Goal: Task Accomplishment & Management: Complete application form

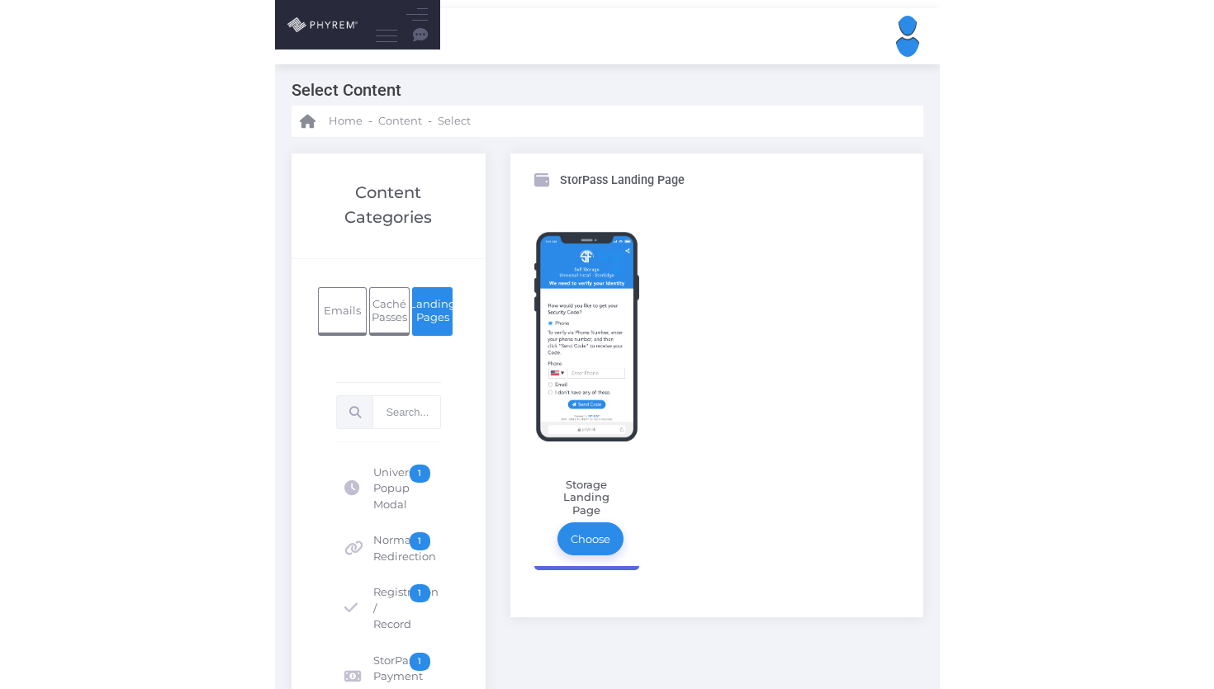
scroll to position [245, 0]
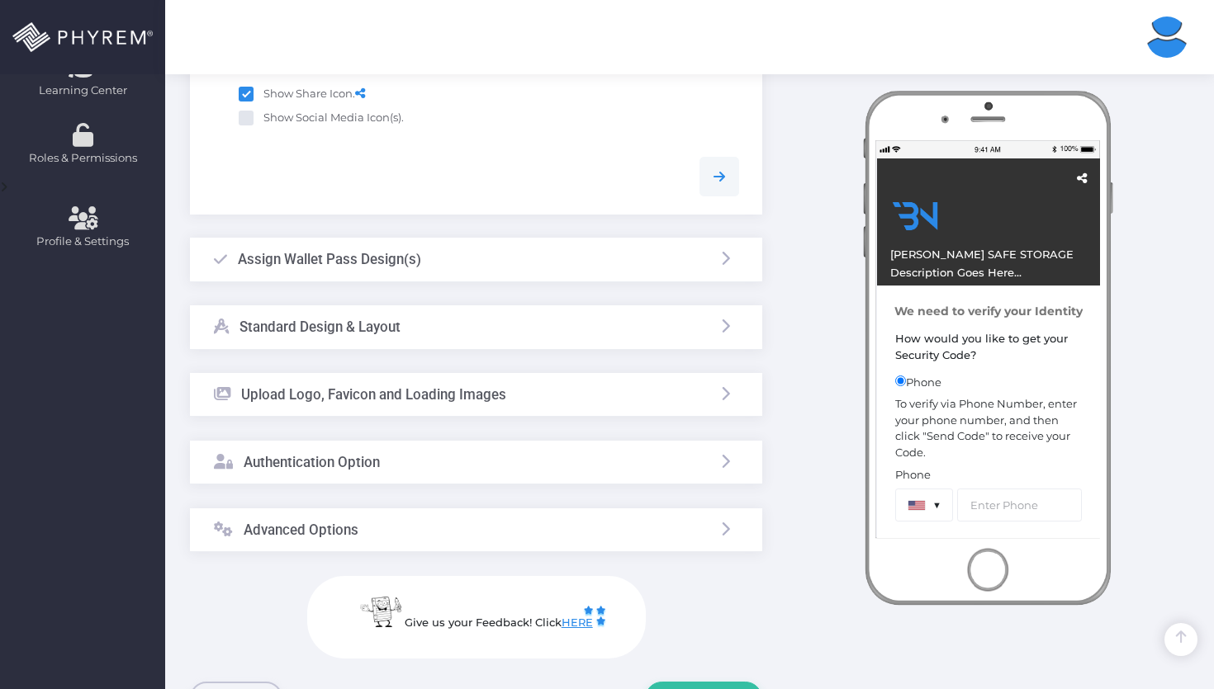
scroll to position [635, 0]
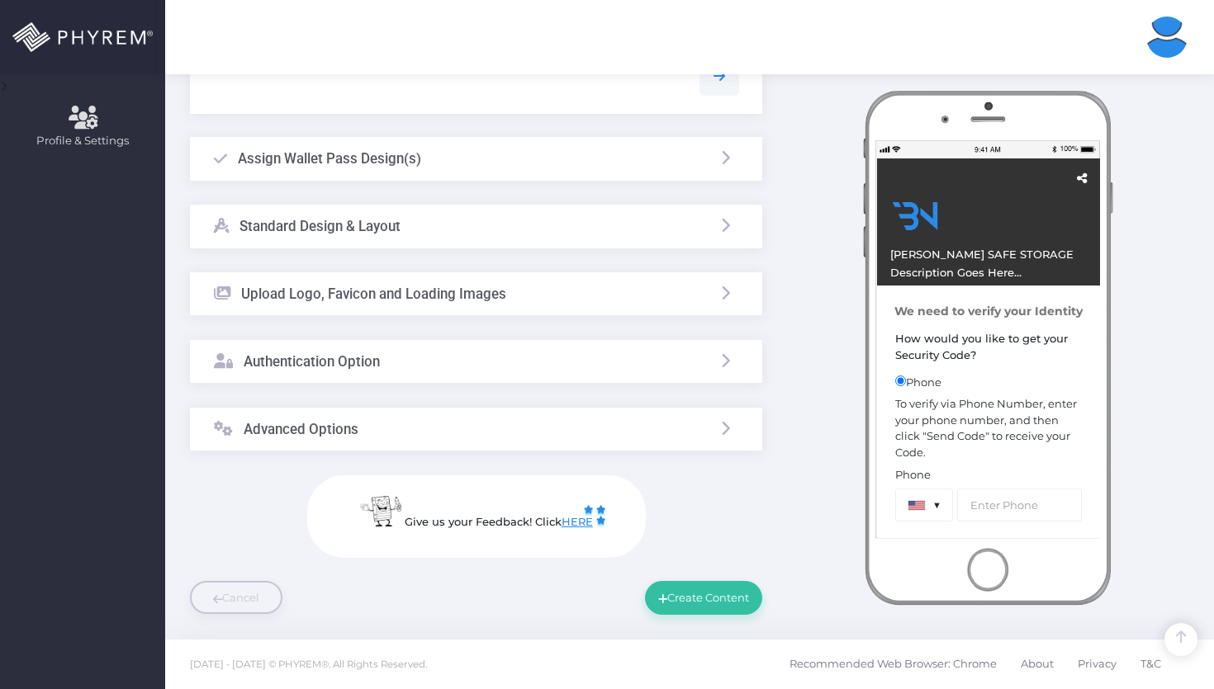
click at [457, 295] on h3 "Upload Logo, Favicon and Loading Images" at bounding box center [373, 294] width 265 height 17
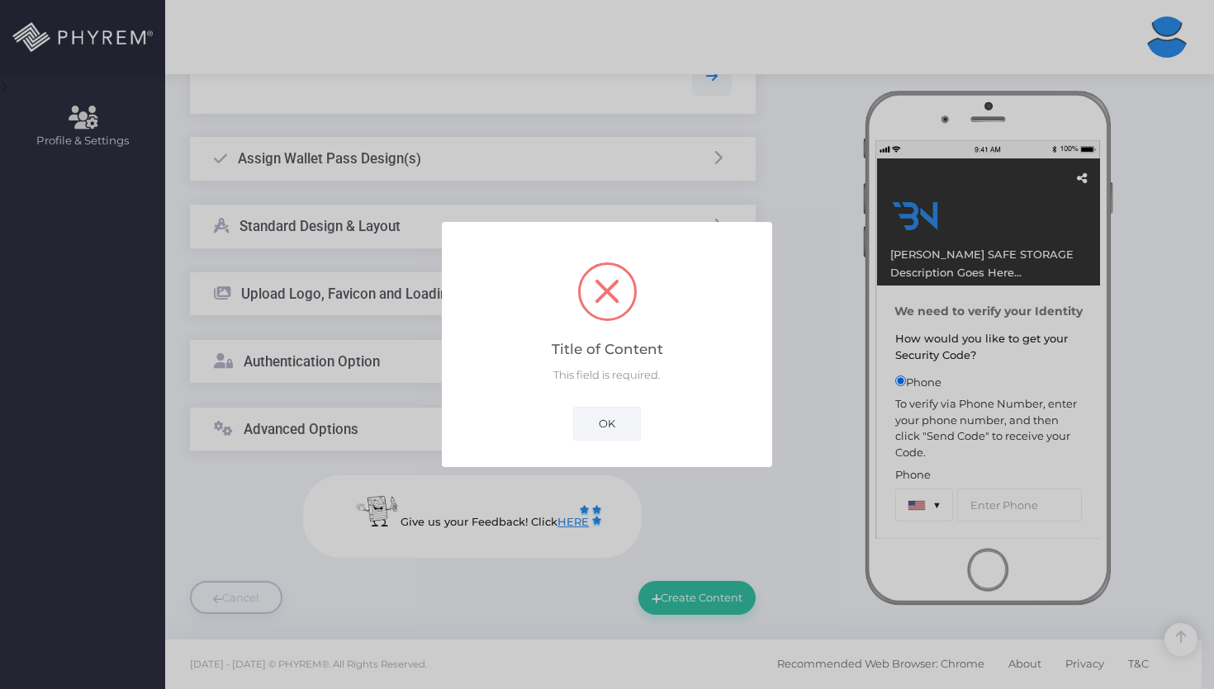
click at [599, 433] on button "OK" at bounding box center [607, 423] width 68 height 33
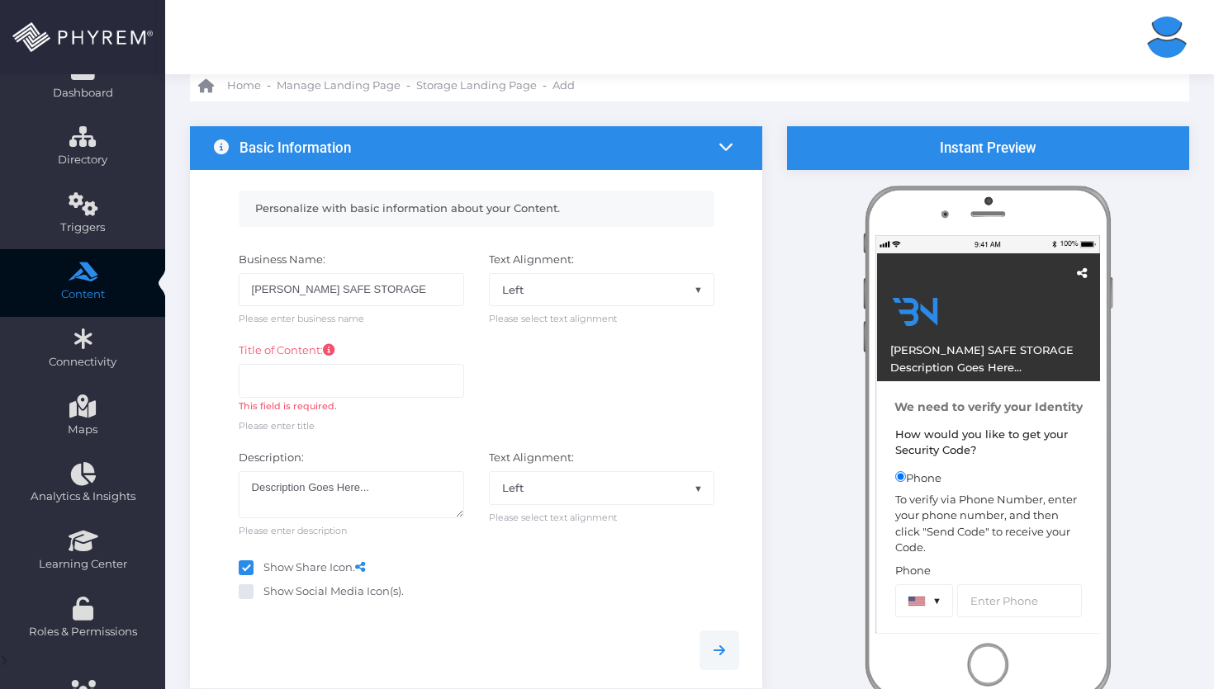
scroll to position [59, 0]
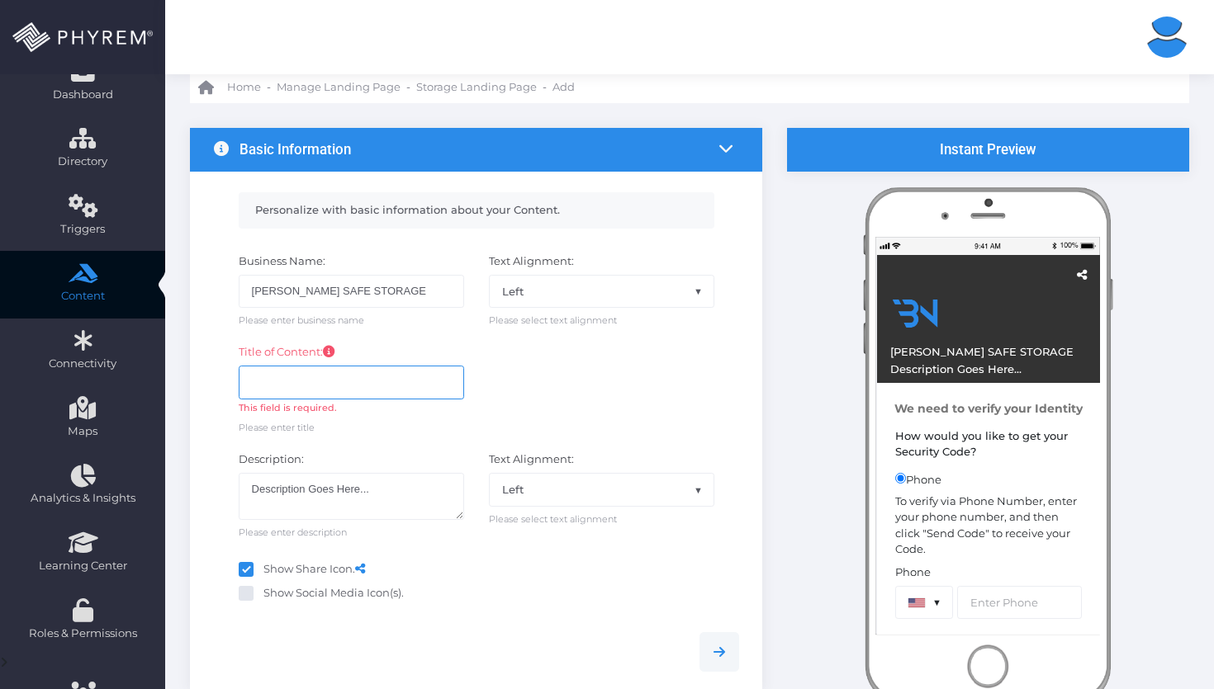
click at [356, 372] on input "text" at bounding box center [351, 382] width 225 height 33
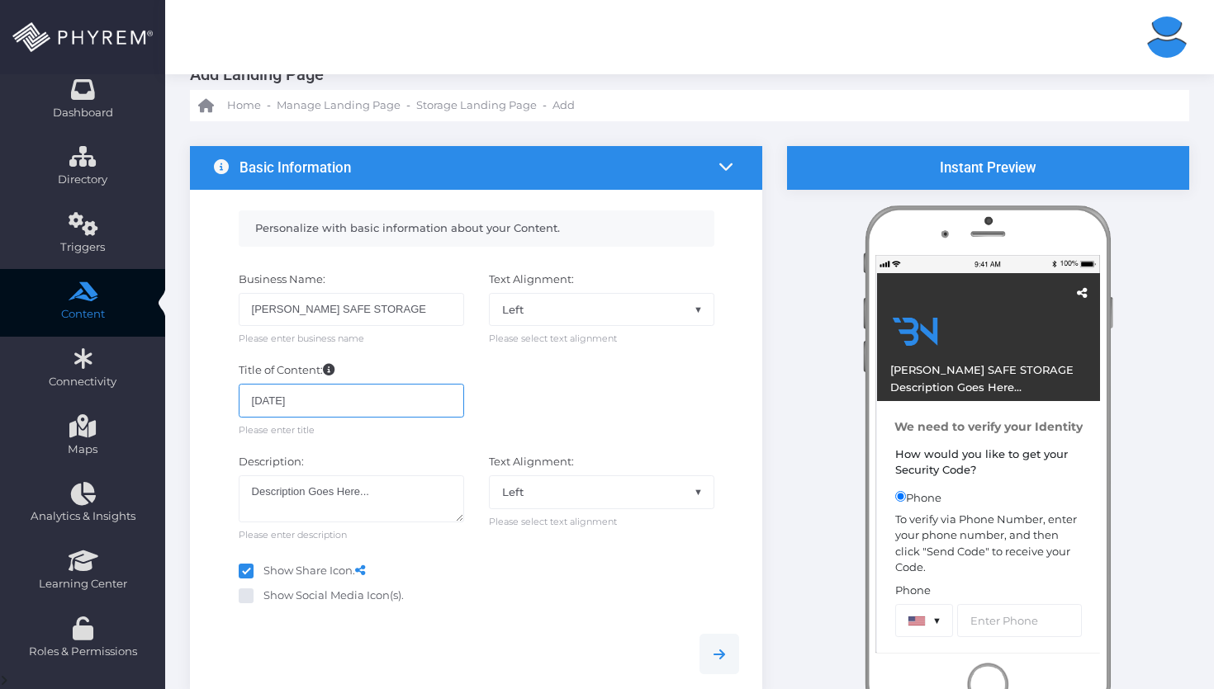
scroll to position [25, 0]
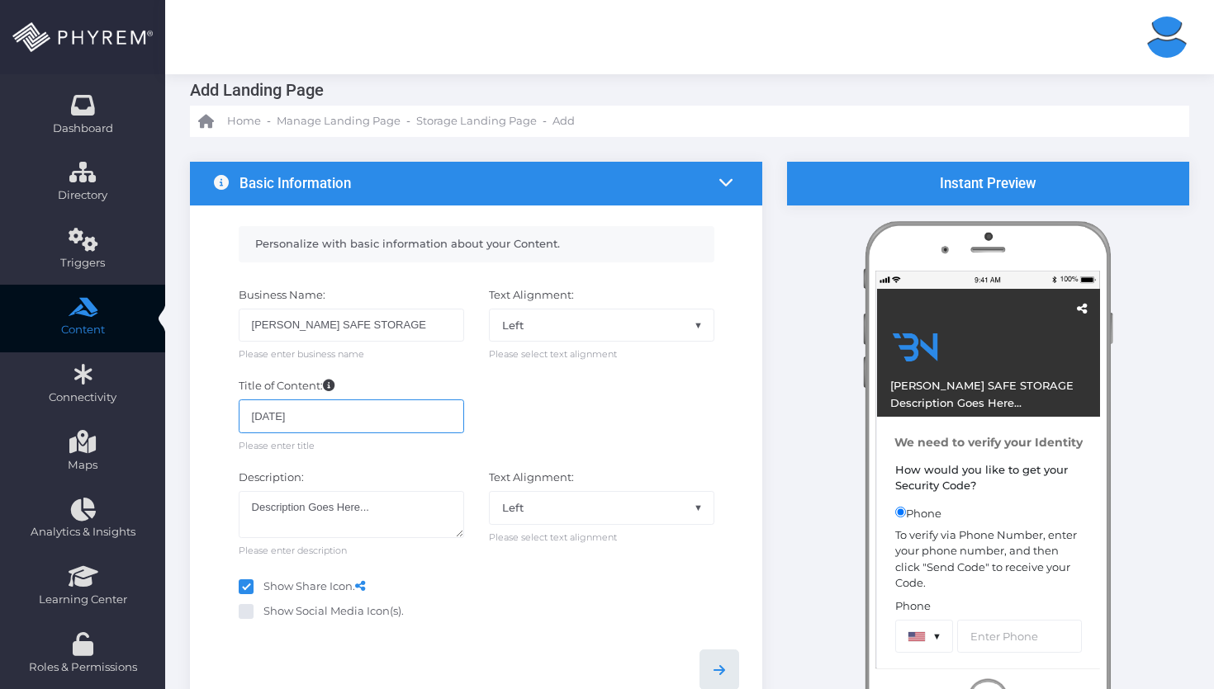
type input "[DATE]"
click at [726, 653] on link at bounding box center [719, 670] width 40 height 40
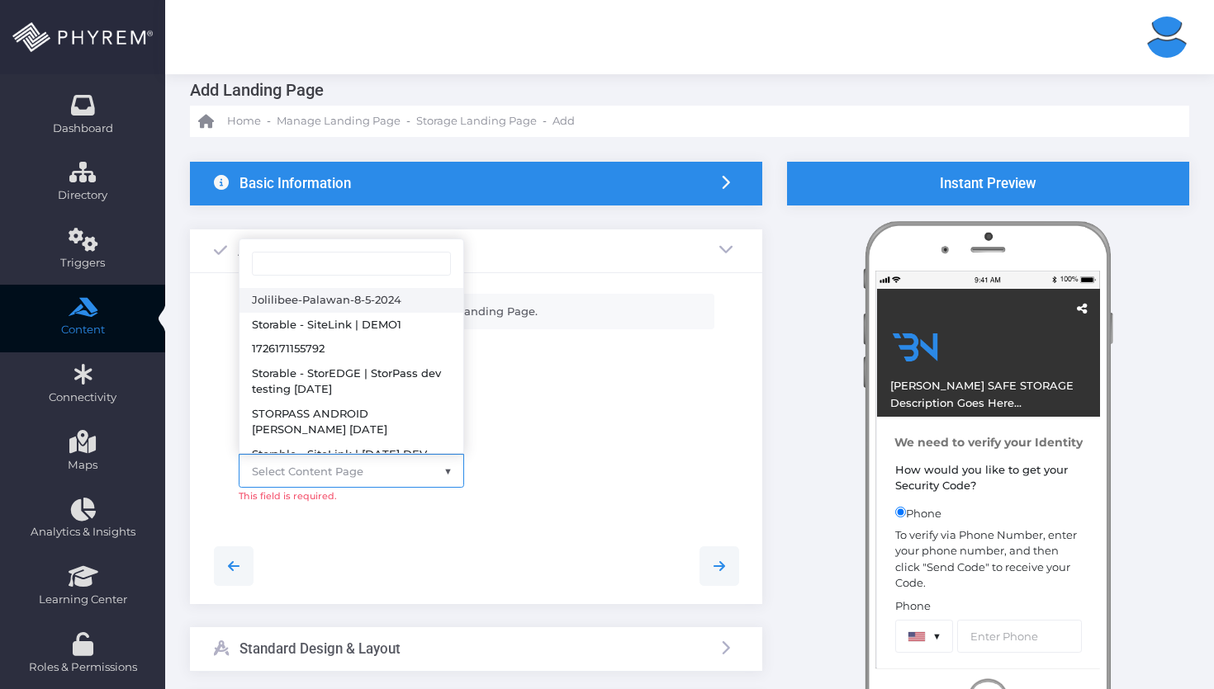
click at [379, 467] on span "Select Content Page" at bounding box center [351, 470] width 224 height 31
select select "3317"
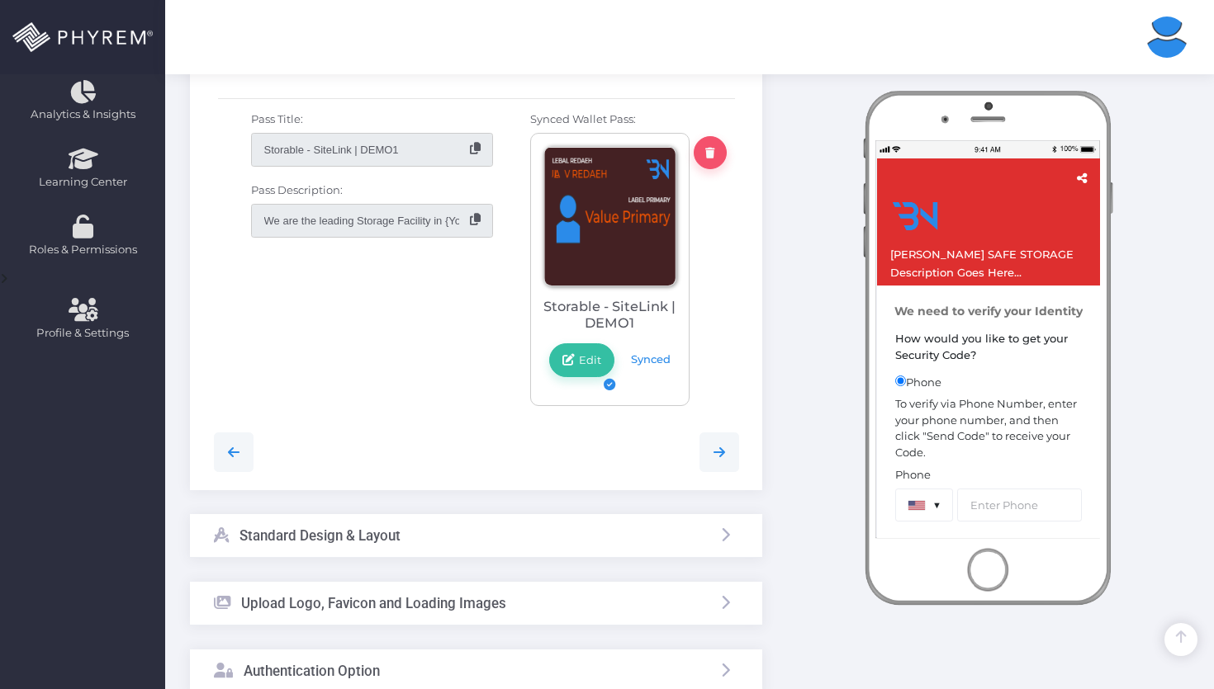
scroll to position [443, 0]
click at [708, 466] on link at bounding box center [719, 453] width 40 height 40
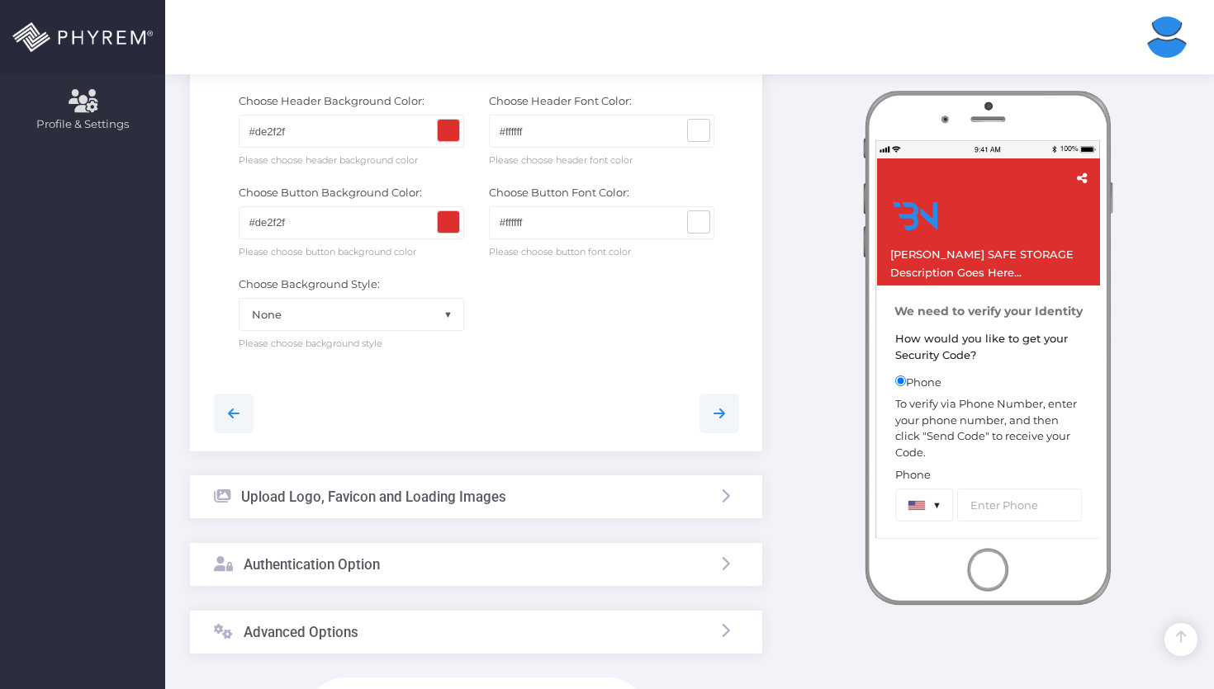
scroll to position [787, 0]
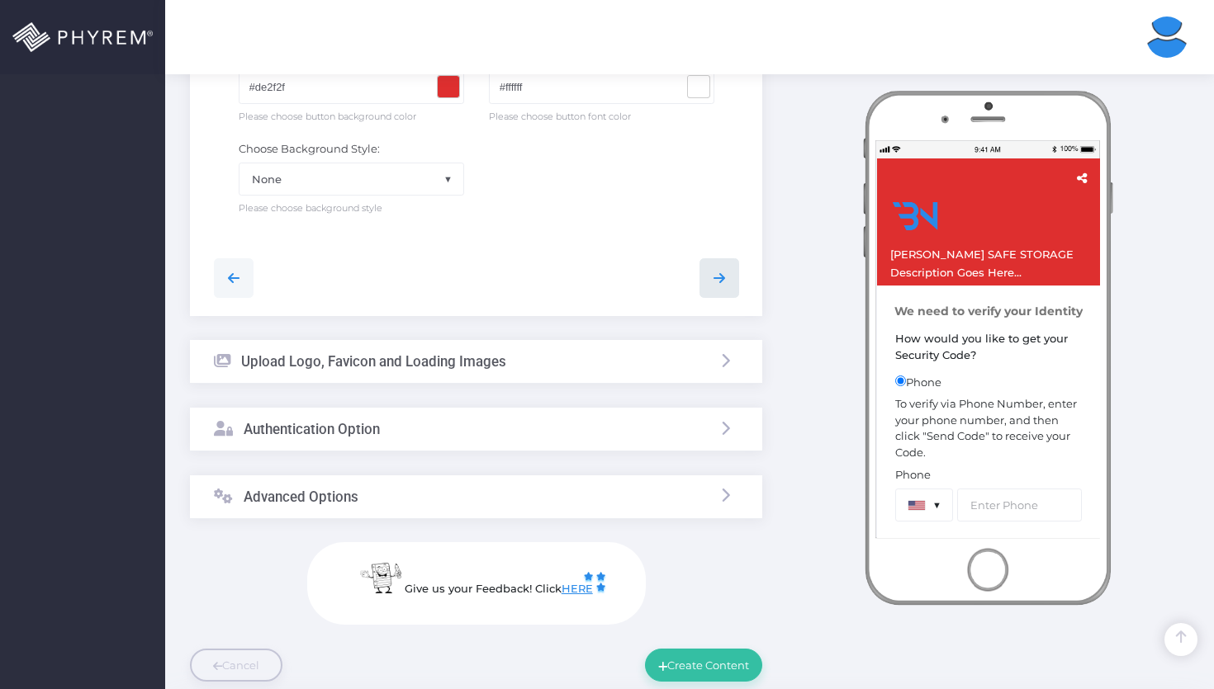
click at [708, 279] on link at bounding box center [719, 278] width 40 height 40
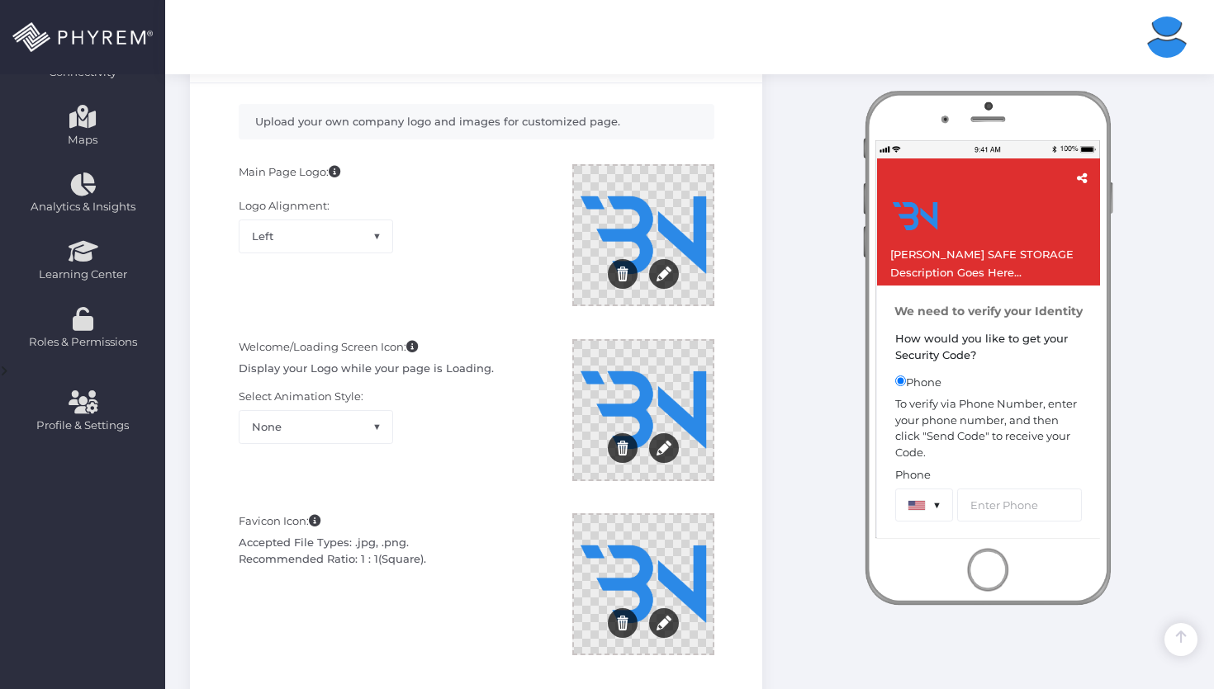
scroll to position [349, 0]
click at [331, 244] on span "Left" at bounding box center [315, 236] width 153 height 31
click at [488, 221] on div "Main Page Logo: Logo Alignment: Left Center Right Left" at bounding box center [393, 244] width 334 height 159
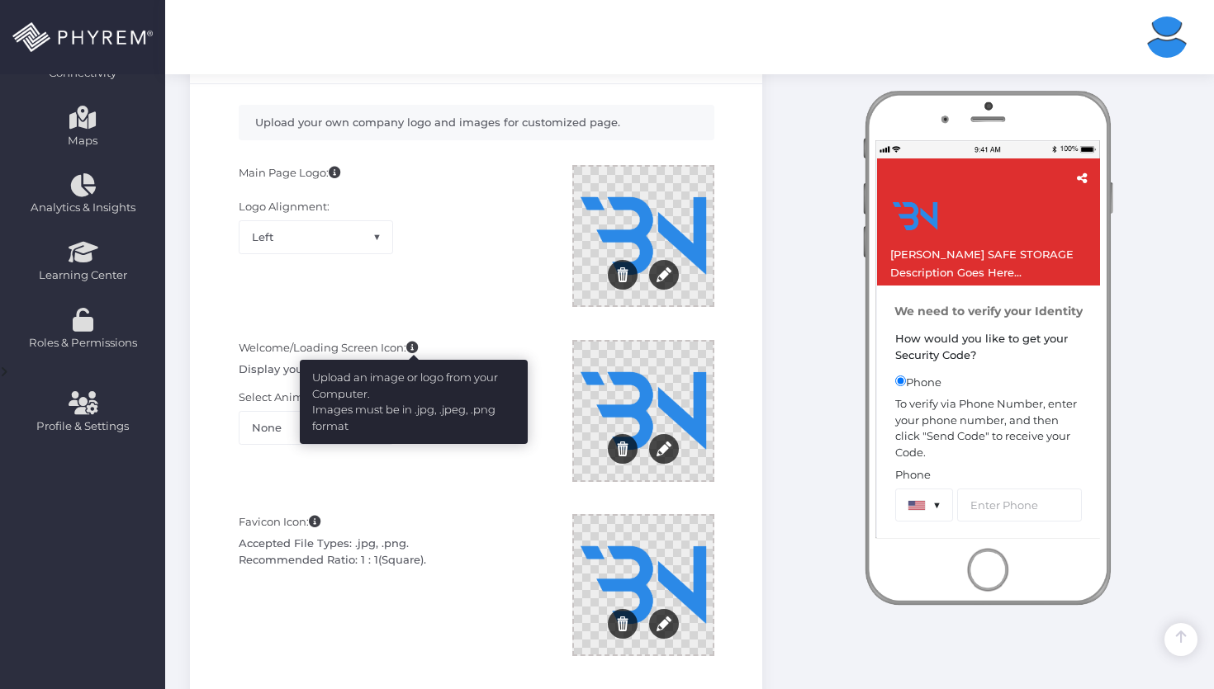
click at [409, 350] on icon at bounding box center [412, 348] width 12 height 12
click at [412, 348] on icon at bounding box center [412, 348] width 12 height 12
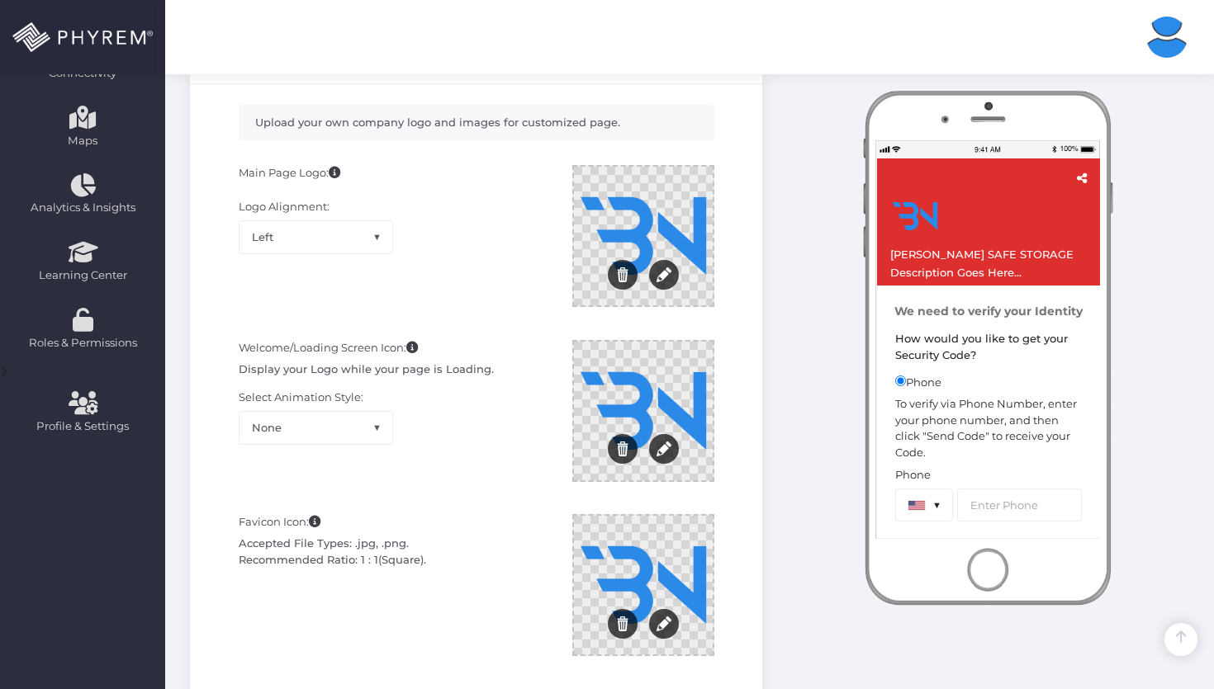
click at [443, 340] on div "Welcome/Loading Screen Icon: Display your Logo while your page is Loading. Sele…" at bounding box center [393, 419] width 334 height 159
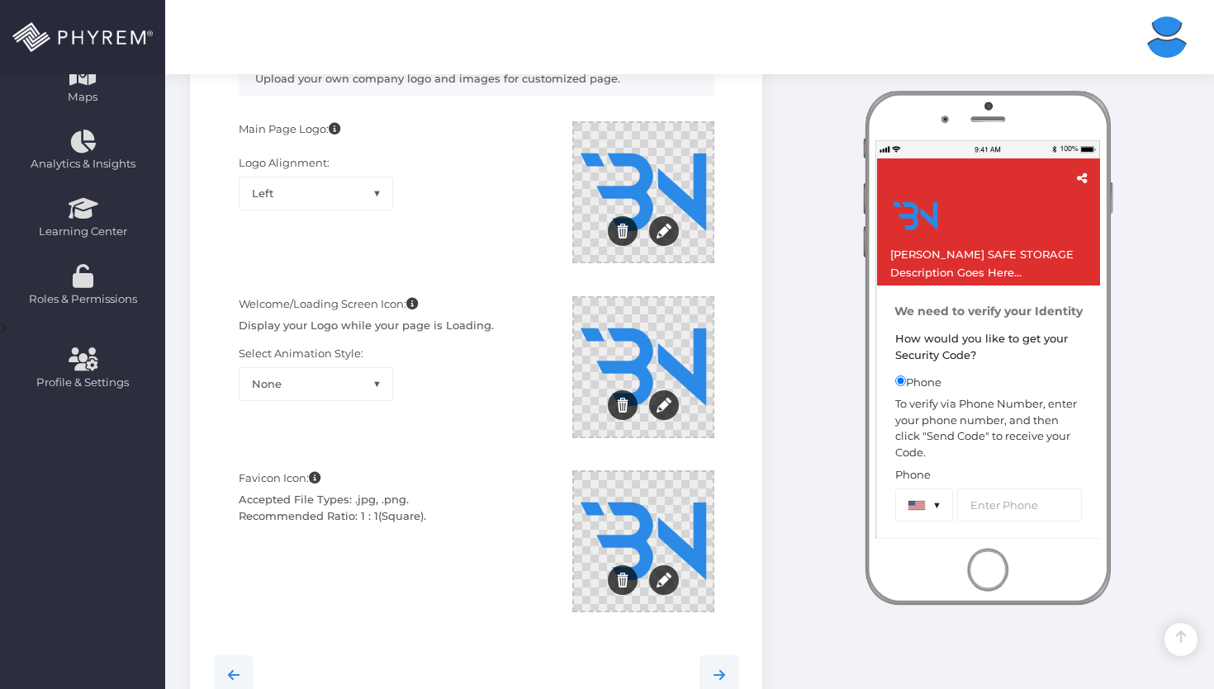
scroll to position [395, 0]
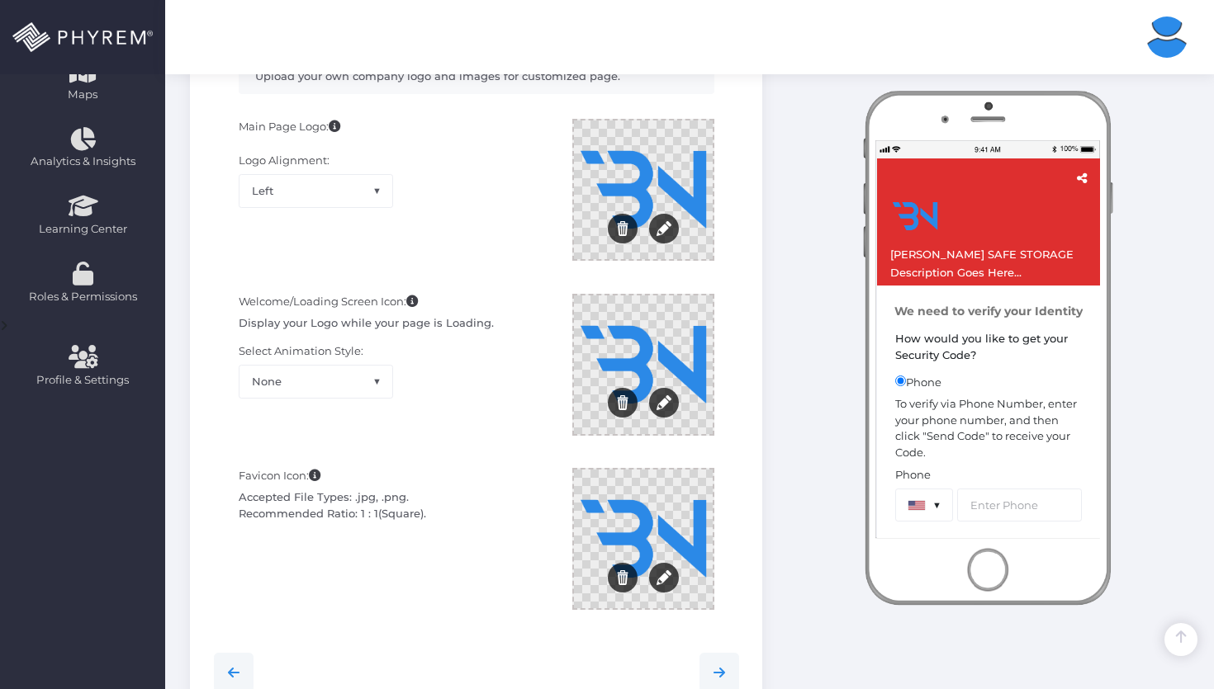
click at [454, 457] on div "Welcome/Loading Screen Icon: Display your Logo while your page is Loading. Sele…" at bounding box center [476, 373] width 550 height 175
drag, startPoint x: 356, startPoint y: 509, endPoint x: 422, endPoint y: 513, distance: 66.2
click at [422, 513] on div "Accepted File Types: .jpg, .png. Recommended Ratio: 1 : 1(Square)." at bounding box center [393, 506] width 309 height 32
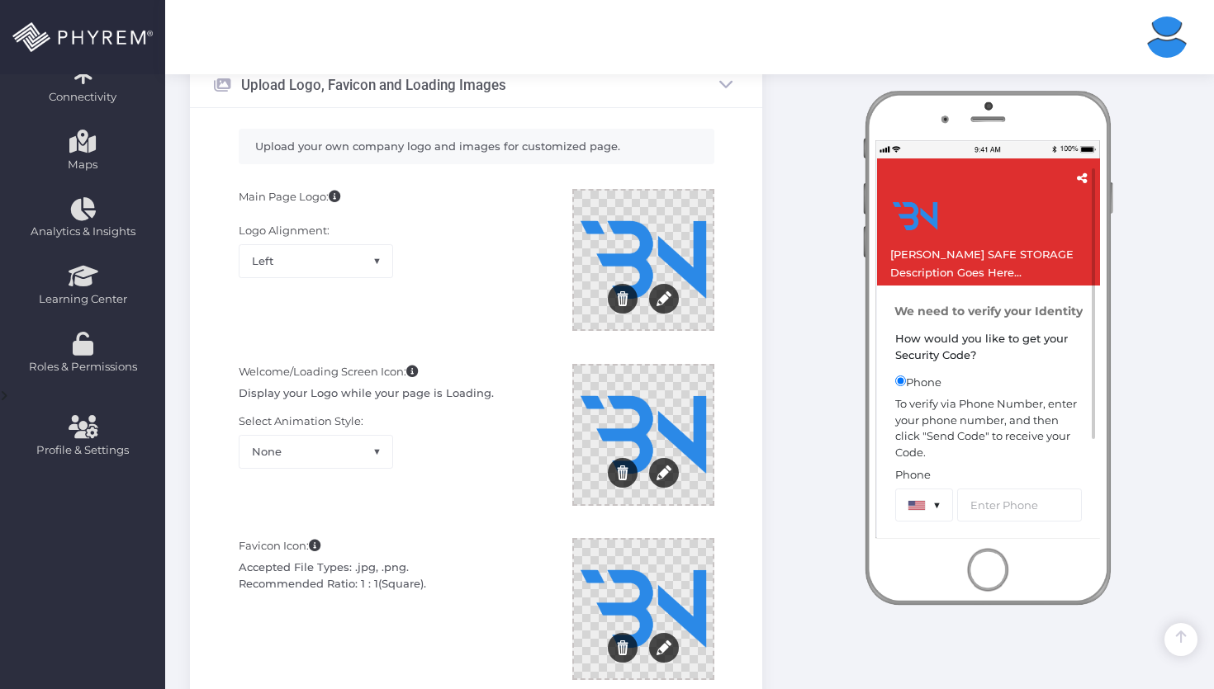
scroll to position [327, 0]
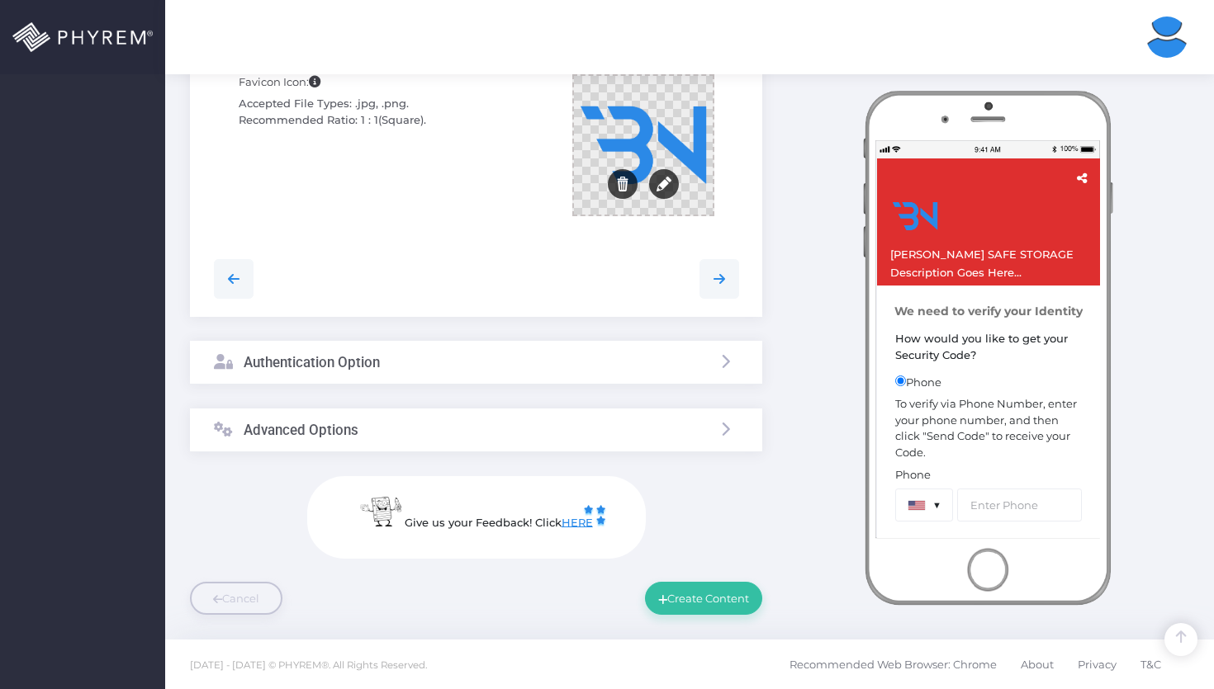
click at [735, 372] on li at bounding box center [725, 363] width 26 height 31
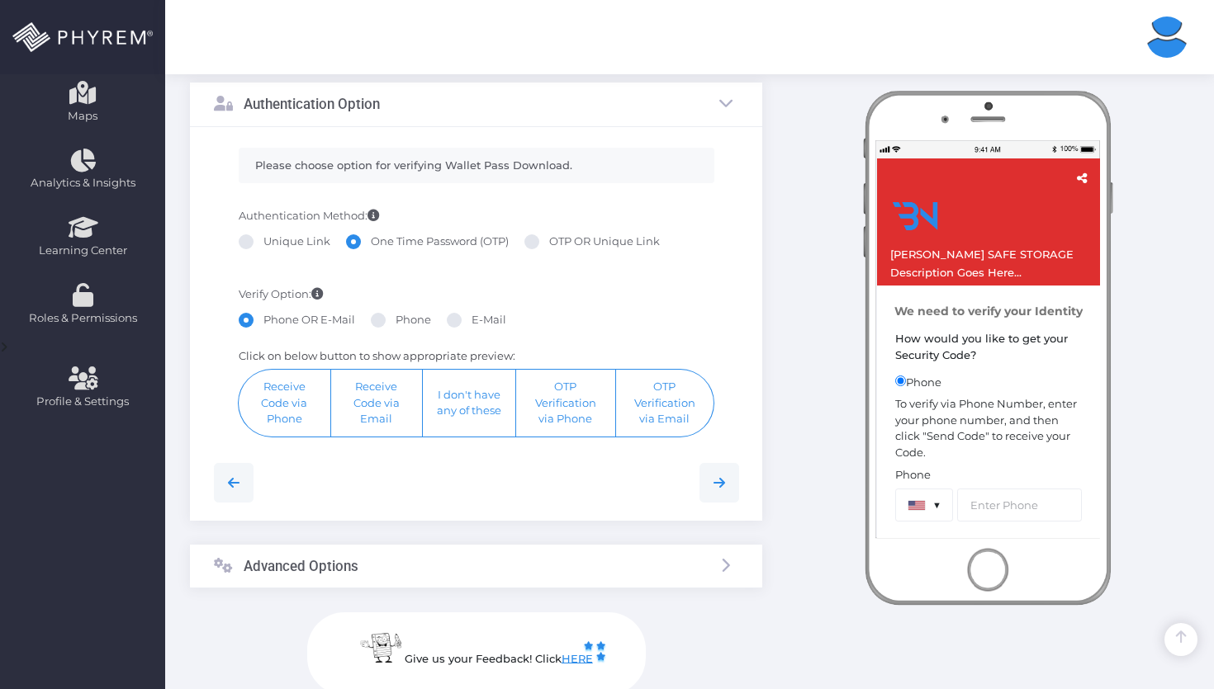
scroll to position [322, 0]
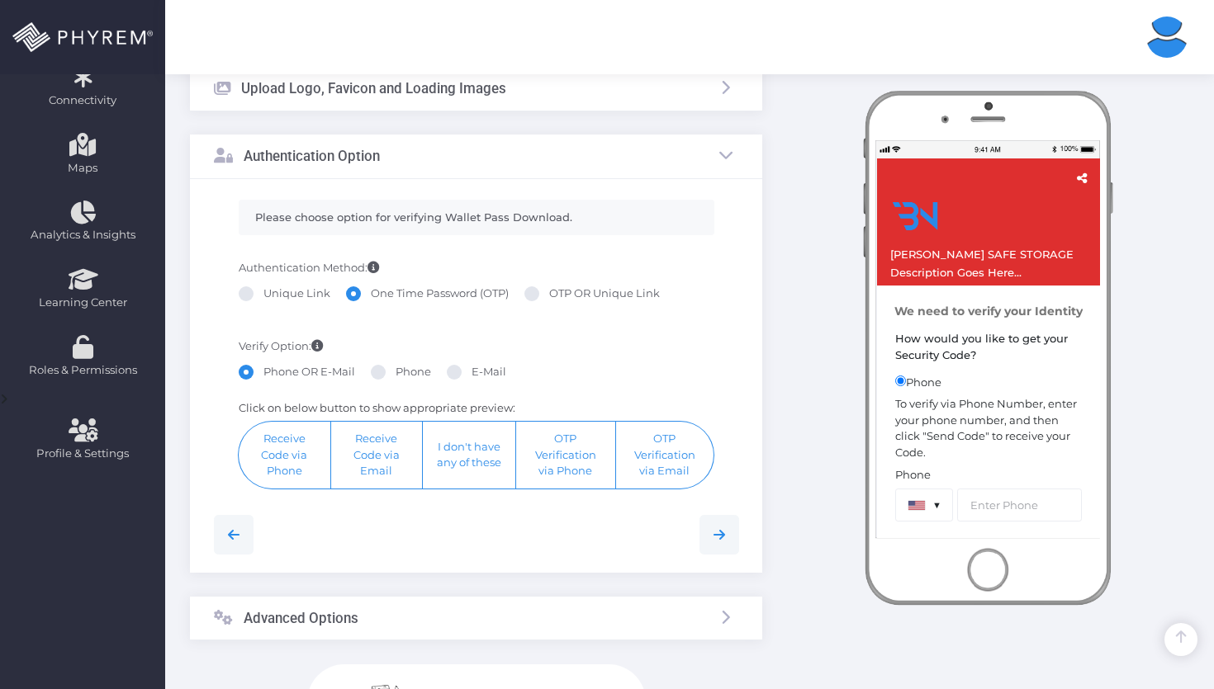
click at [537, 296] on label "OTP OR Unique Link" at bounding box center [591, 294] width 135 height 17
click at [549, 296] on input "OTP OR Unique Link" at bounding box center [554, 291] width 11 height 11
radio input "true"
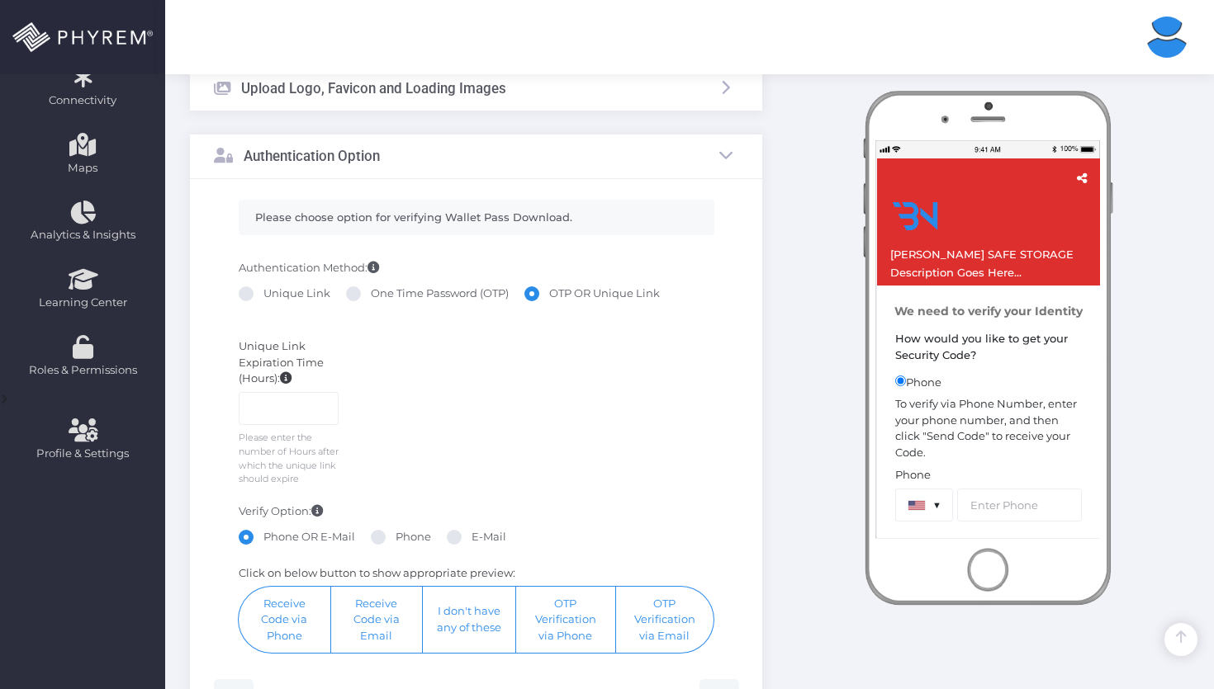
click at [361, 296] on label "One Time Password (OTP)" at bounding box center [427, 294] width 163 height 17
click at [371, 296] on input "One Time Password (OTP)" at bounding box center [376, 291] width 11 height 11
radio input "true"
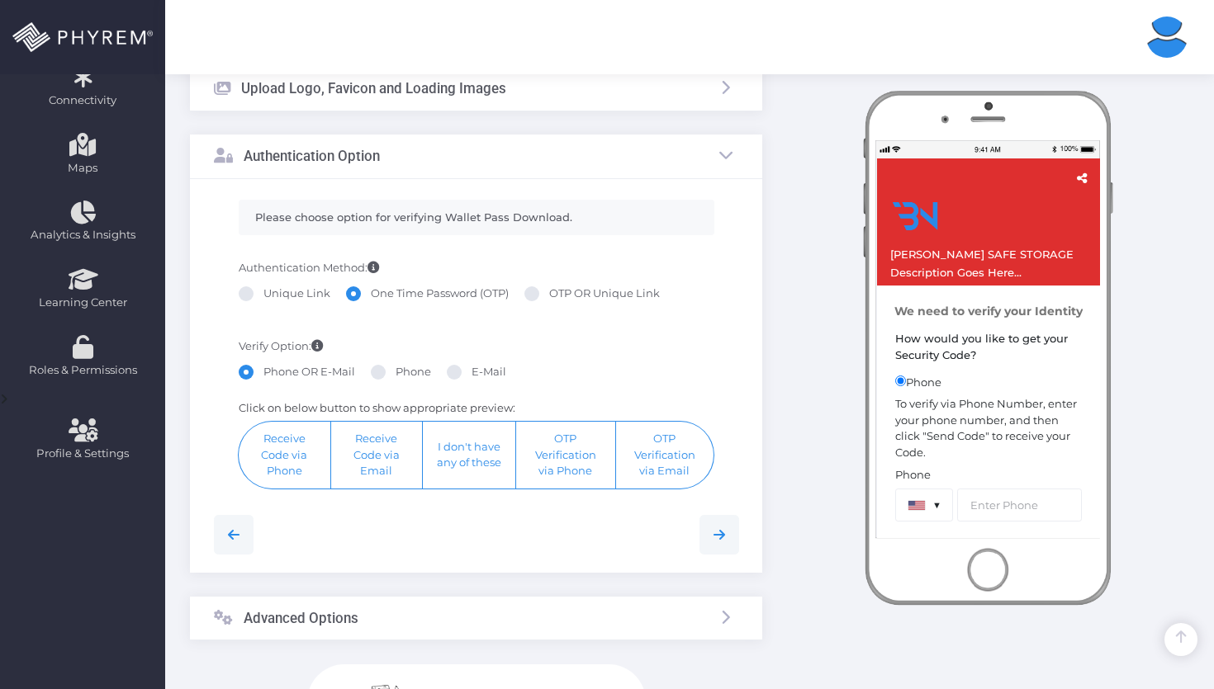
click at [274, 299] on label "Unique Link" at bounding box center [285, 294] width 92 height 17
click at [274, 296] on input "Unique Link" at bounding box center [268, 291] width 11 height 11
radio input "true"
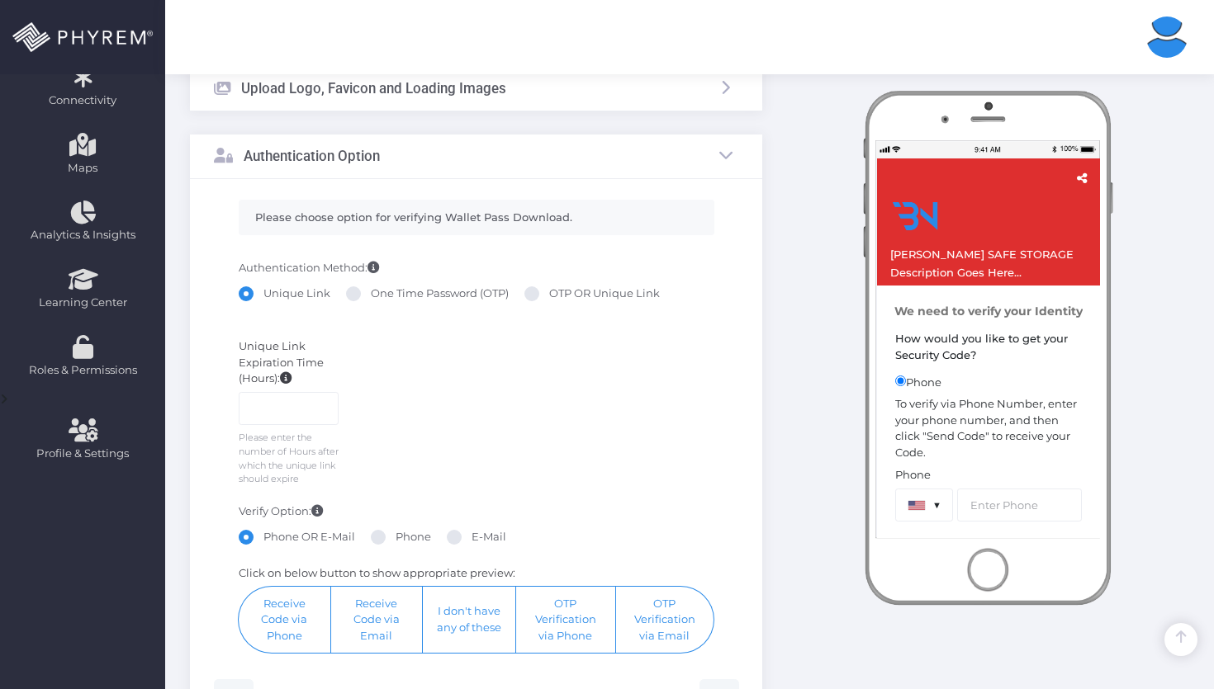
click at [390, 302] on div "Unique Link One Time Password (OTP) OTP OR Unique Link" at bounding box center [477, 296] width 476 height 21
click at [377, 296] on label "One Time Password (OTP)" at bounding box center [427, 294] width 163 height 17
click at [377, 296] on input "One Time Password (OTP)" at bounding box center [376, 291] width 11 height 11
radio input "true"
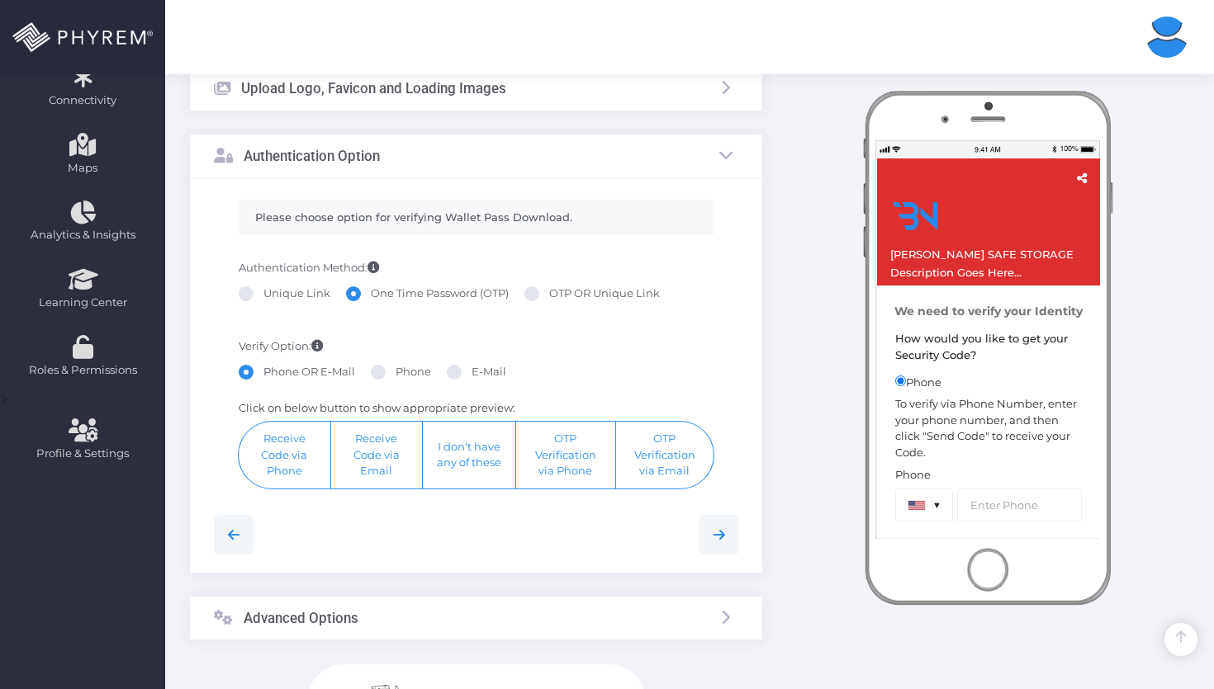
click at [536, 297] on span at bounding box center [531, 293] width 15 height 15
click at [549, 296] on input "OTP OR Unique Link" at bounding box center [554, 291] width 11 height 11
radio input "true"
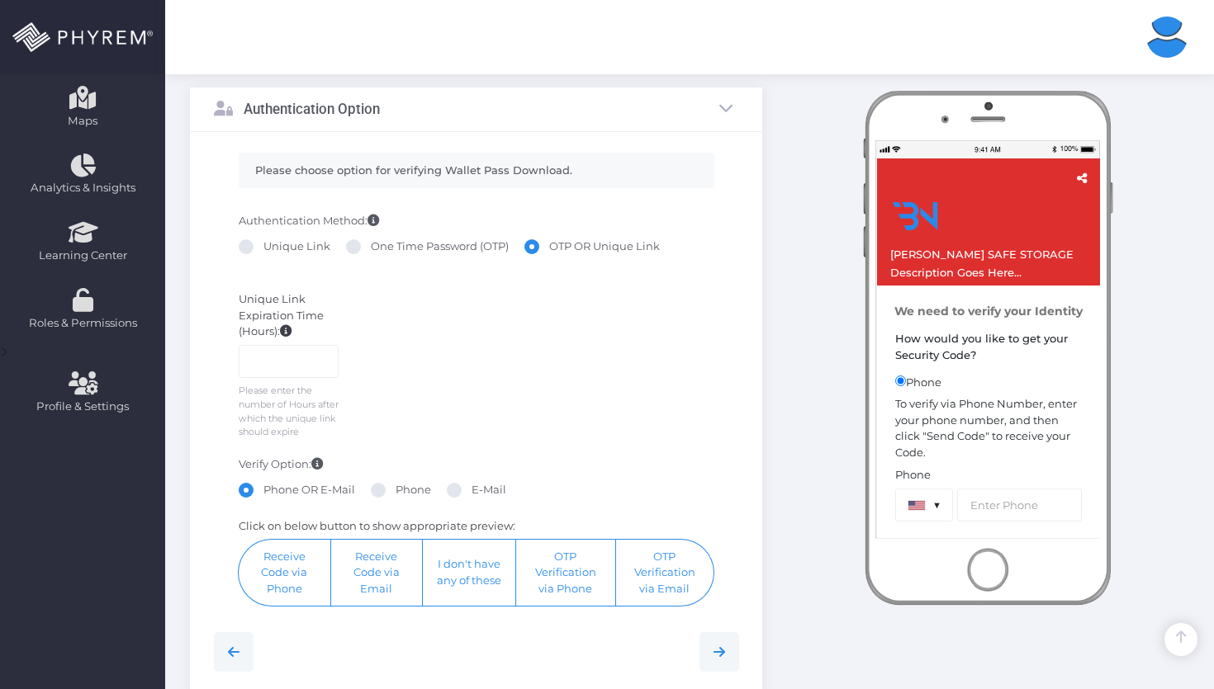
scroll to position [370, 0]
click at [317, 350] on input "number" at bounding box center [289, 360] width 101 height 33
click at [383, 242] on label "One Time Password (OTP)" at bounding box center [427, 246] width 163 height 17
click at [381, 242] on input "One Time Password (OTP)" at bounding box center [376, 243] width 11 height 11
radio input "true"
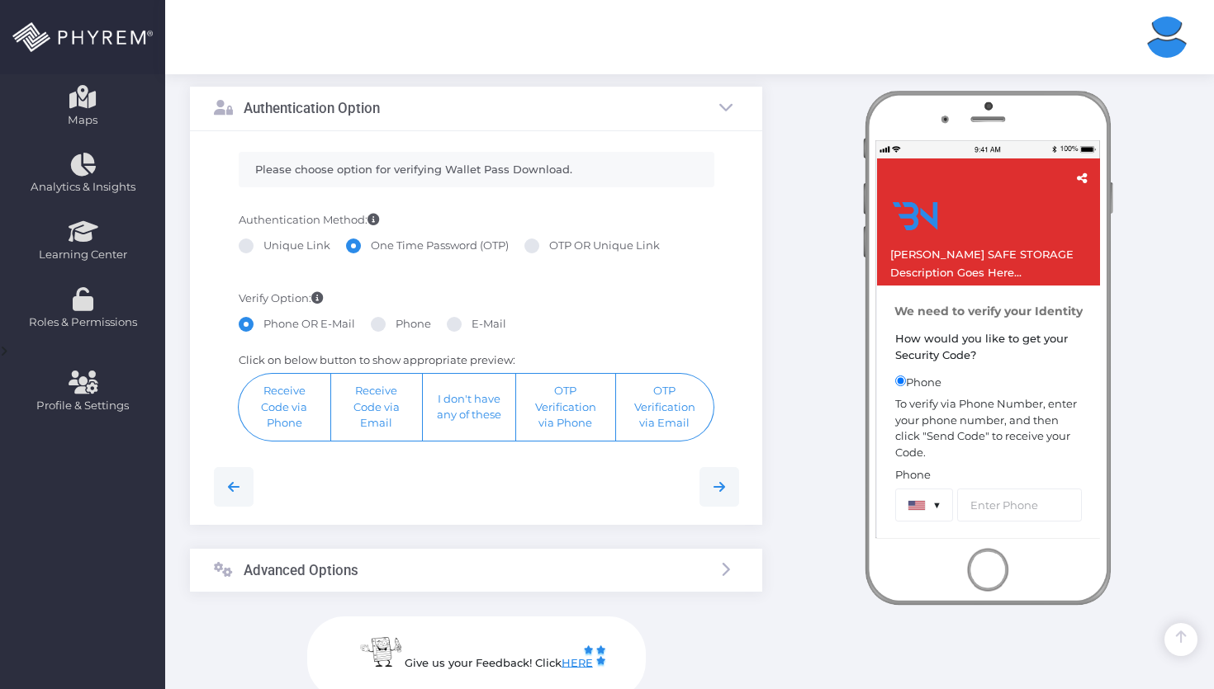
click at [293, 251] on label "Unique Link" at bounding box center [285, 246] width 92 height 17
click at [274, 248] on input "Unique Link" at bounding box center [268, 243] width 11 height 11
radio input "true"
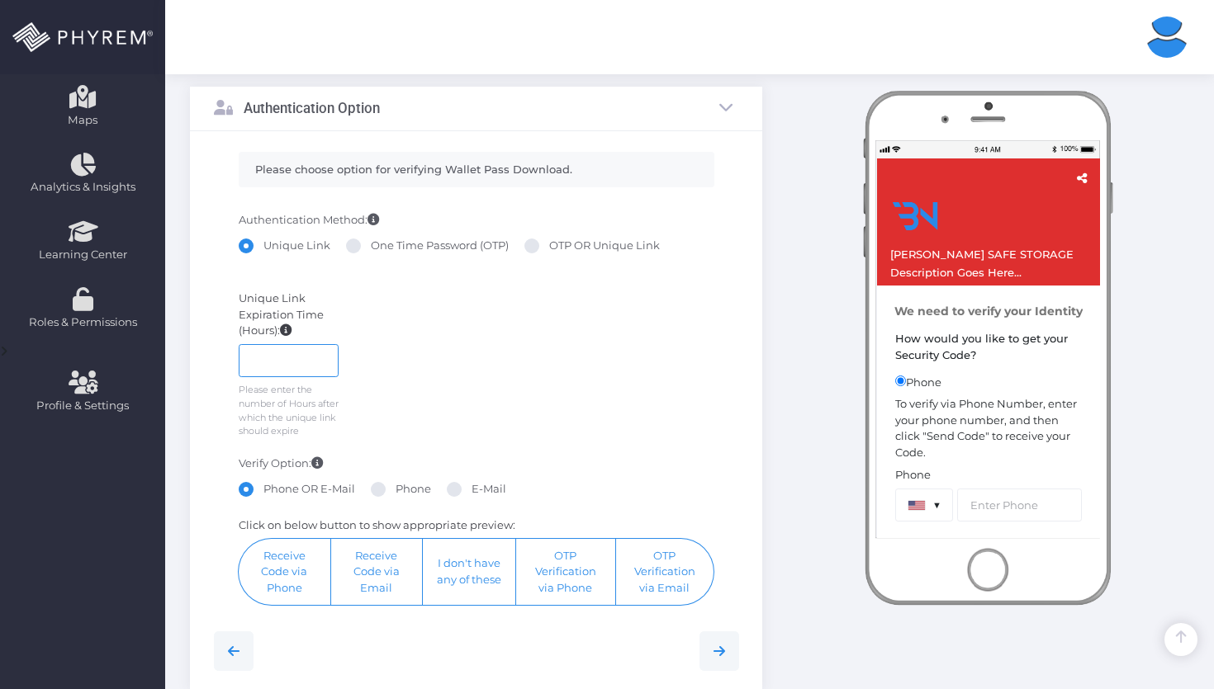
click at [299, 358] on input "number" at bounding box center [289, 360] width 101 height 33
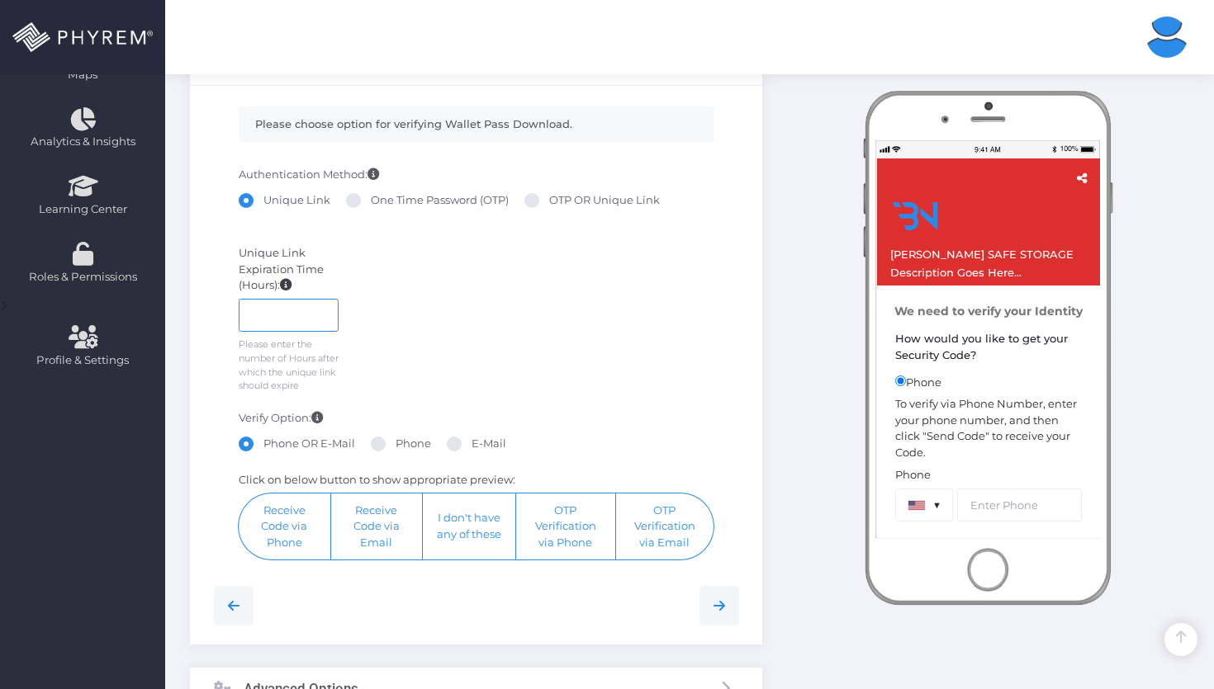
scroll to position [451, 0]
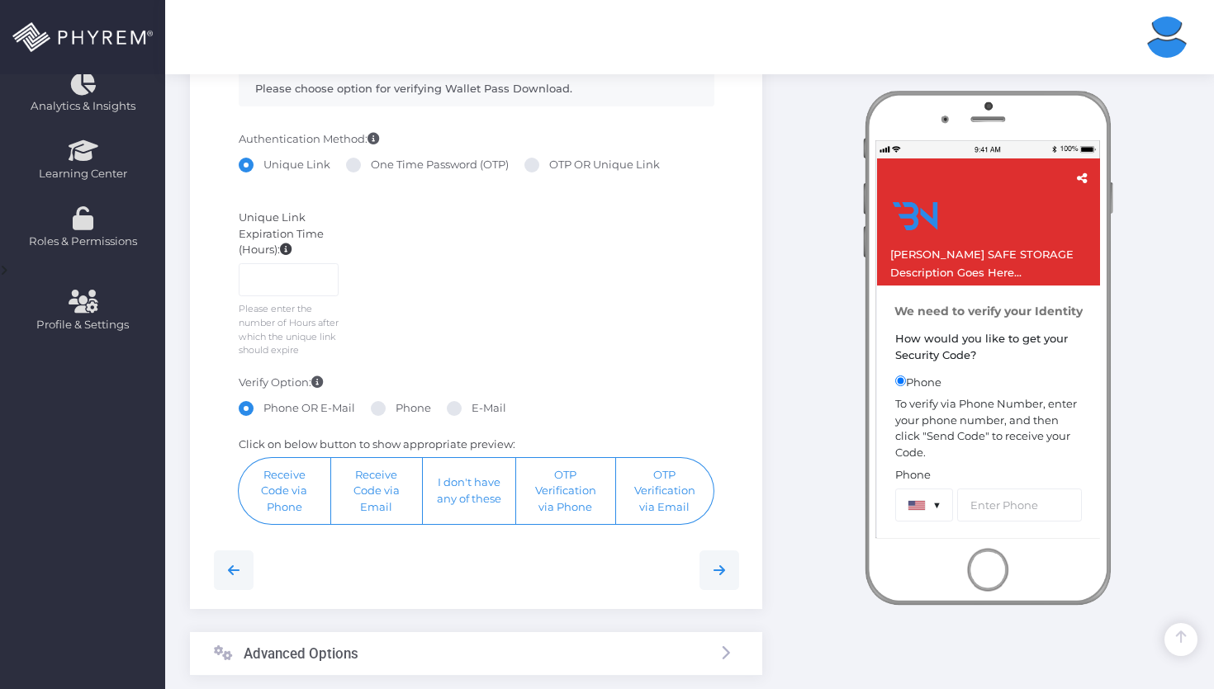
click at [399, 173] on div "Unique Link One Time Password (OTP) OTP OR Unique Link" at bounding box center [477, 167] width 476 height 21
click at [399, 167] on label "One Time Password (OTP)" at bounding box center [427, 165] width 163 height 17
click at [381, 167] on input "One Time Password (OTP)" at bounding box center [376, 162] width 11 height 11
radio input "true"
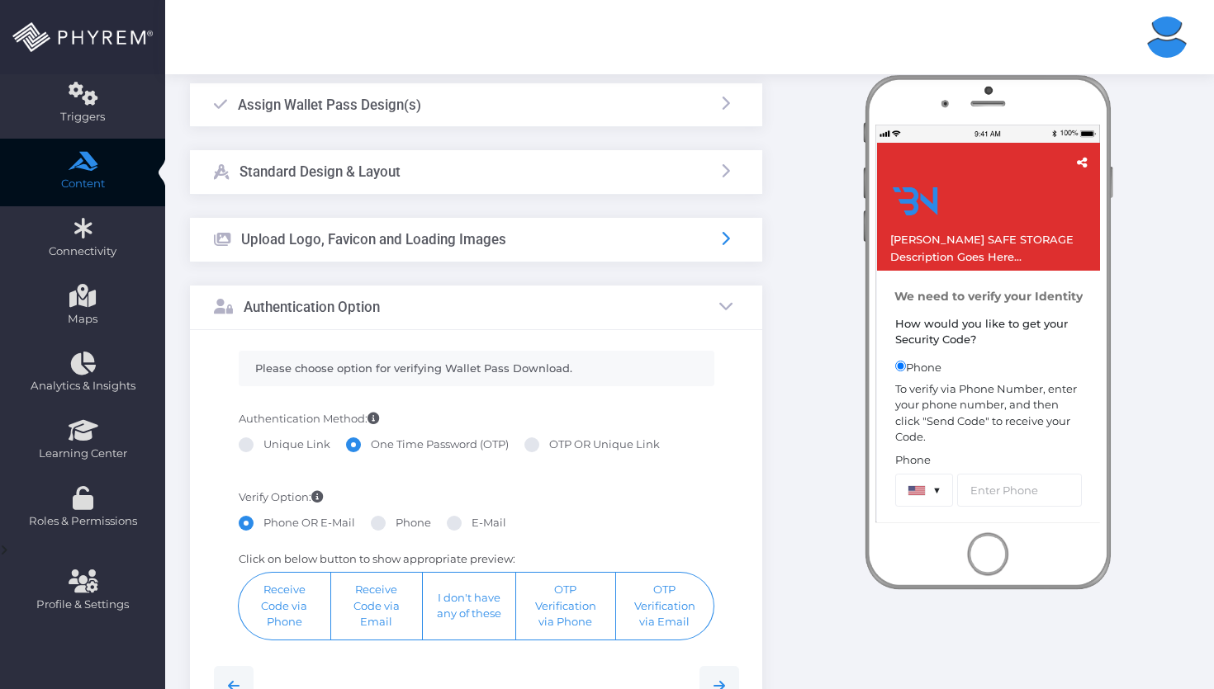
scroll to position [50, 0]
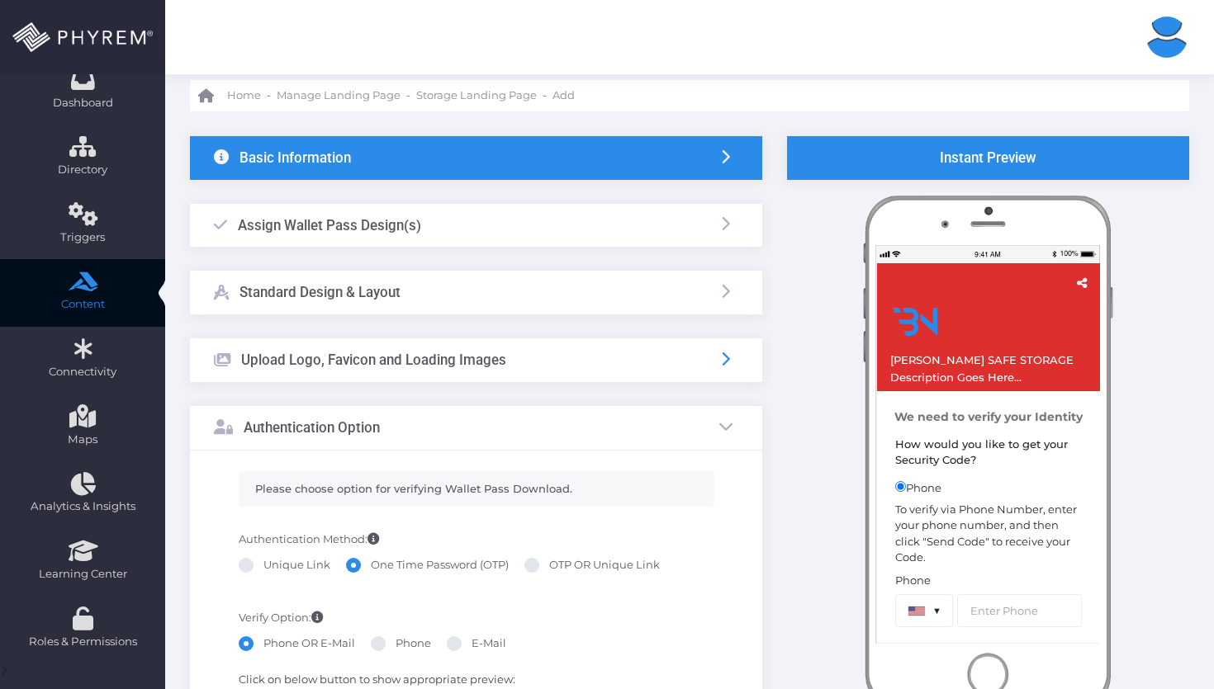
click at [717, 354] on link at bounding box center [726, 360] width 18 height 17
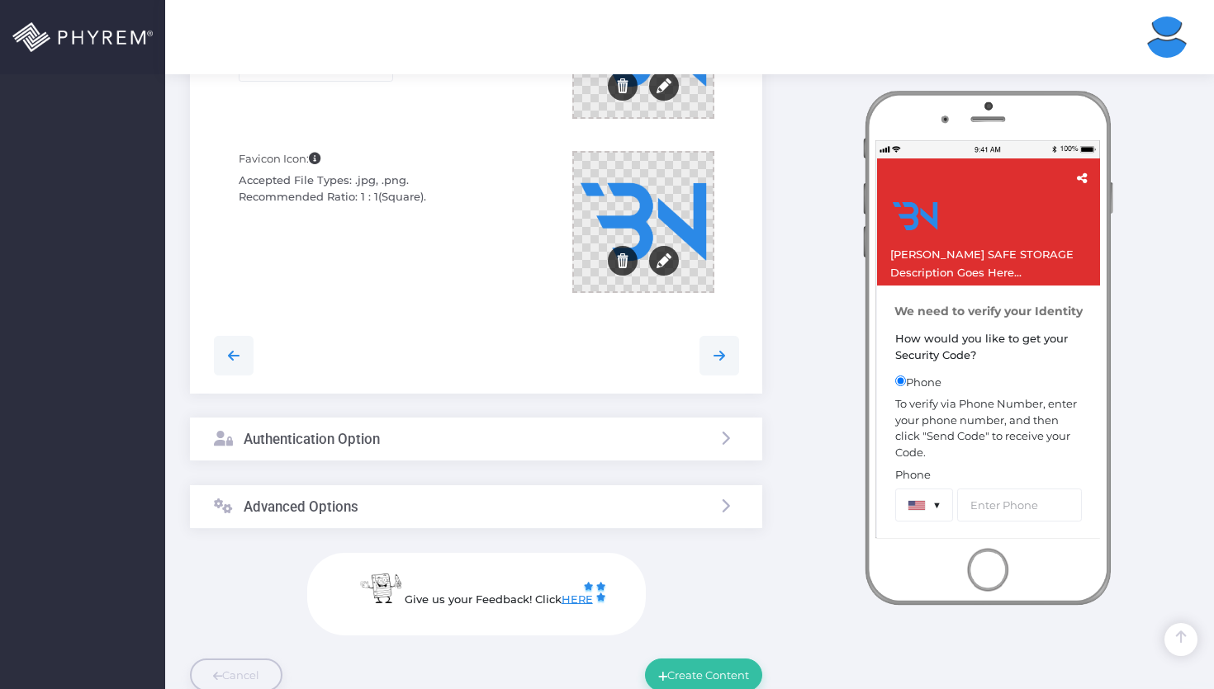
scroll to position [717, 0]
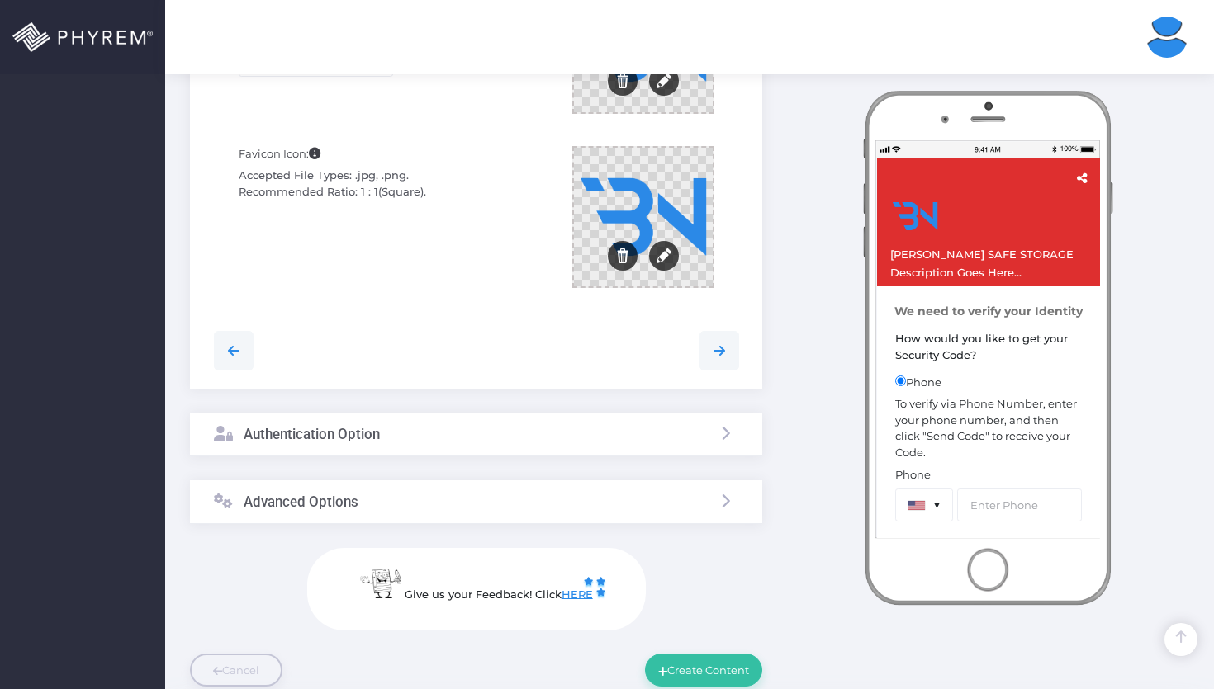
click at [740, 495] on div "Advanced Options" at bounding box center [476, 502] width 572 height 44
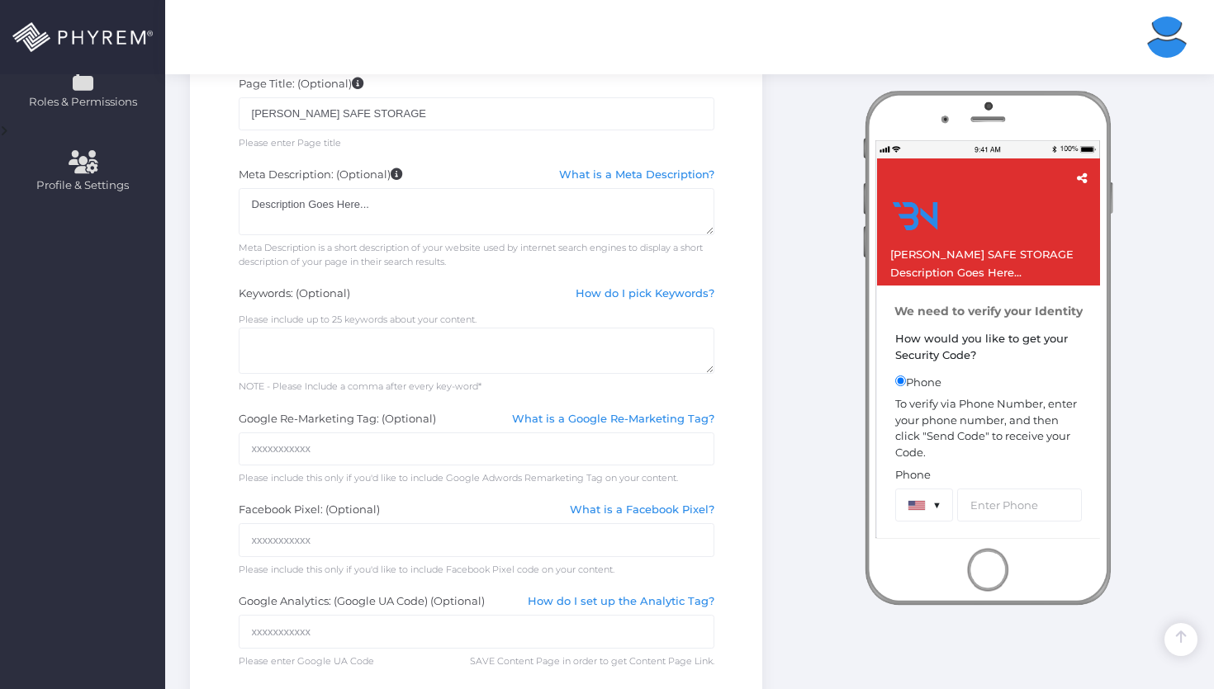
scroll to position [590, 0]
click at [434, 528] on input "text" at bounding box center [477, 539] width 476 height 33
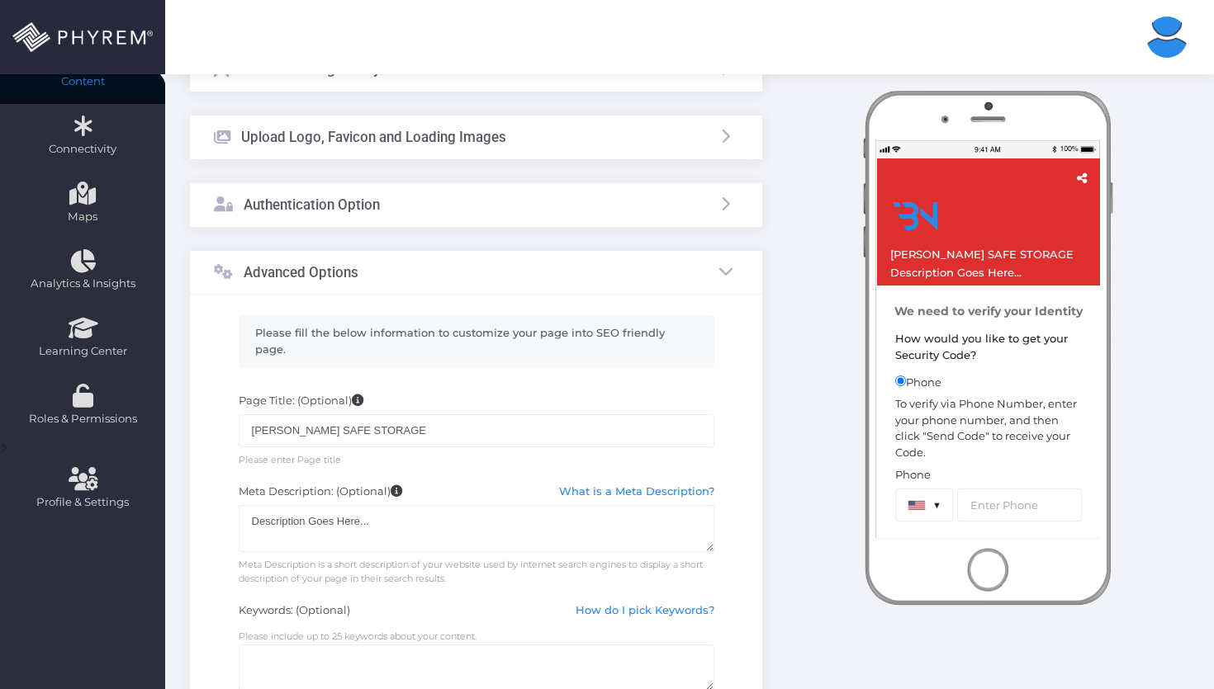
scroll to position [296, 0]
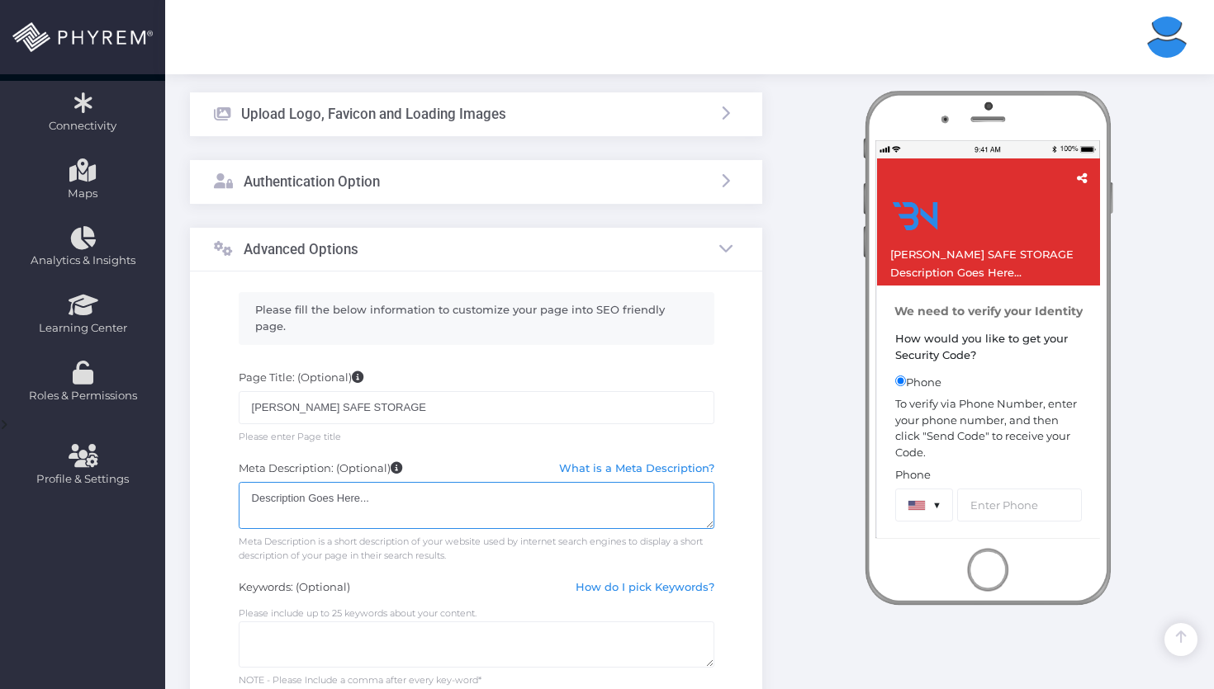
click at [495, 494] on textarea "Description Goes Here..." at bounding box center [477, 505] width 476 height 47
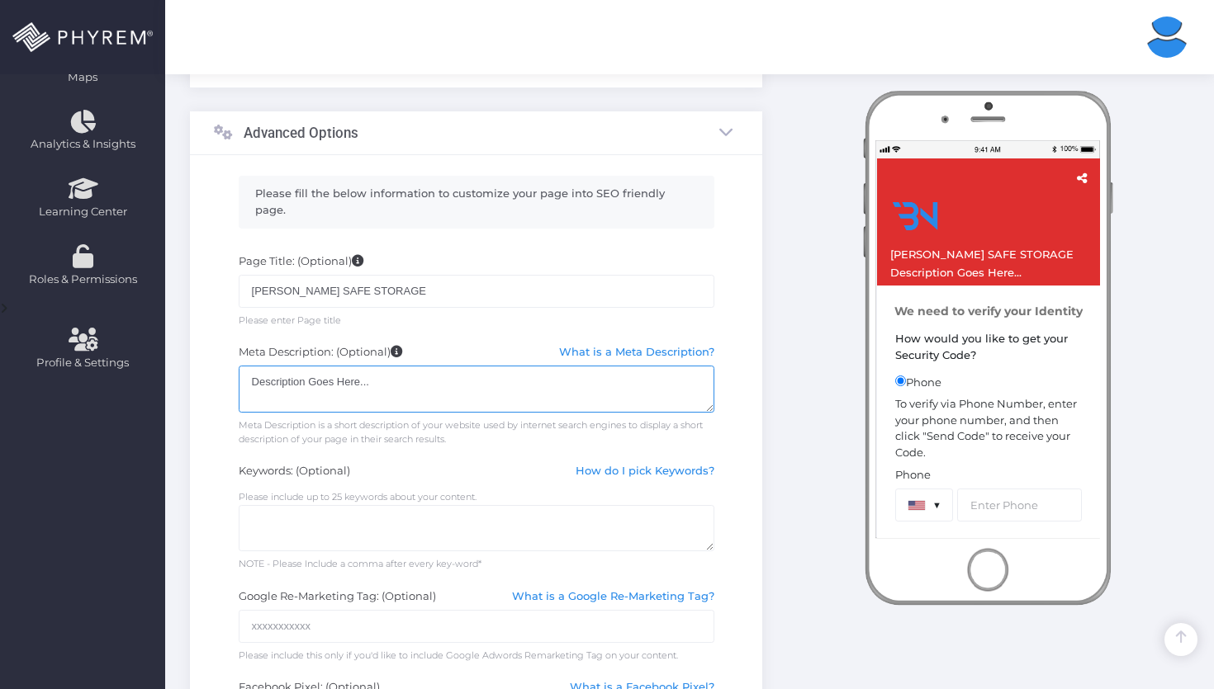
scroll to position [442, 0]
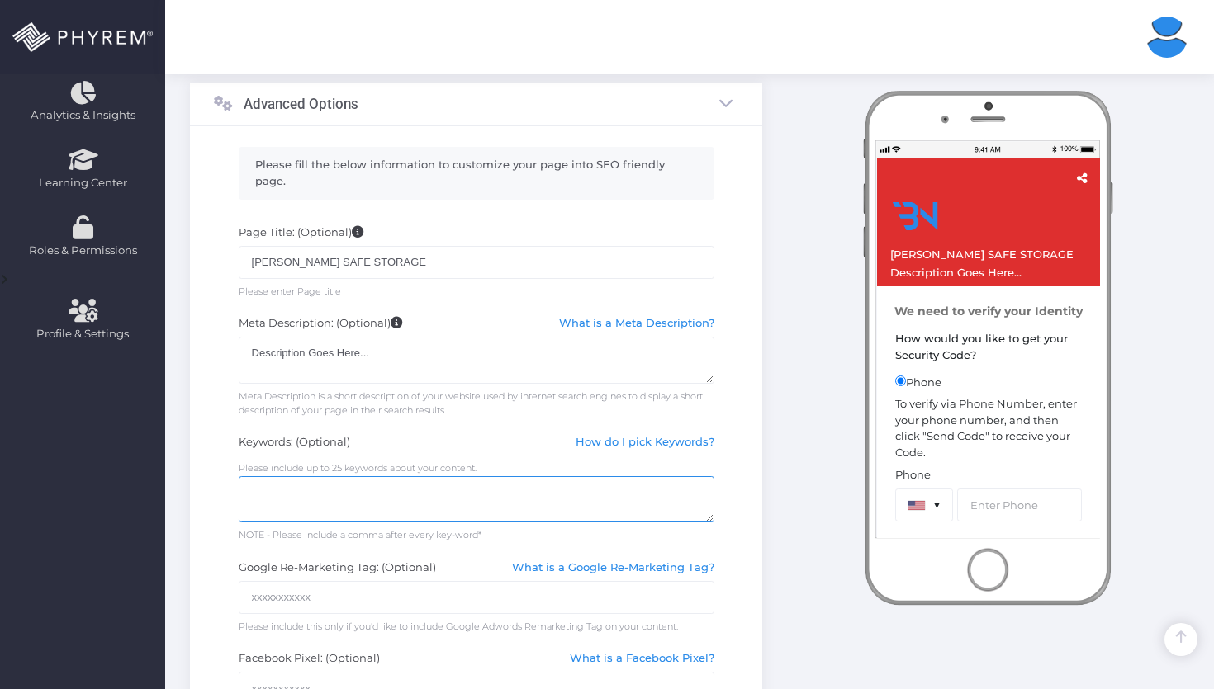
click at [490, 476] on textarea at bounding box center [477, 499] width 476 height 47
